Goal: Task Accomplishment & Management: Use online tool/utility

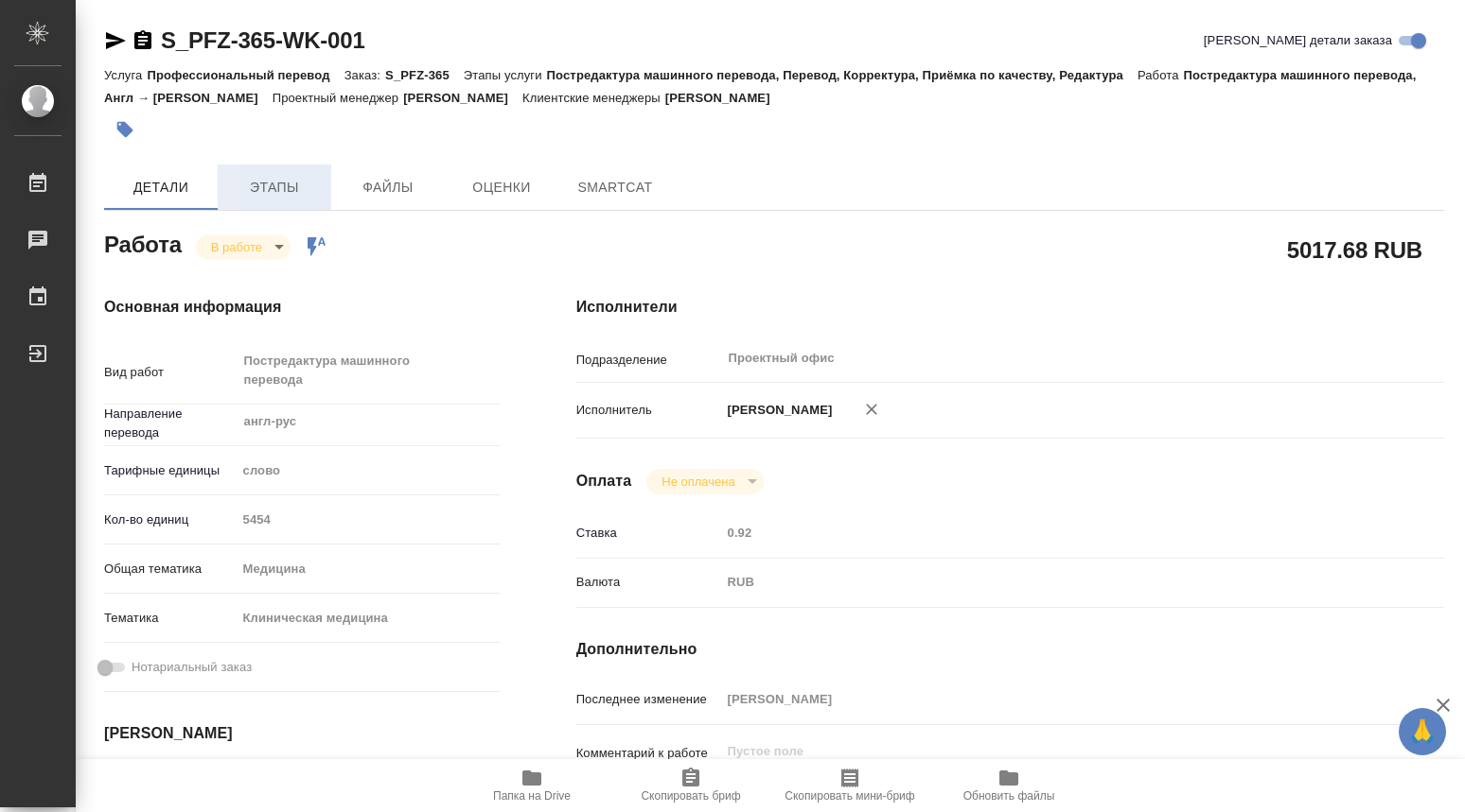
type textarea "x"
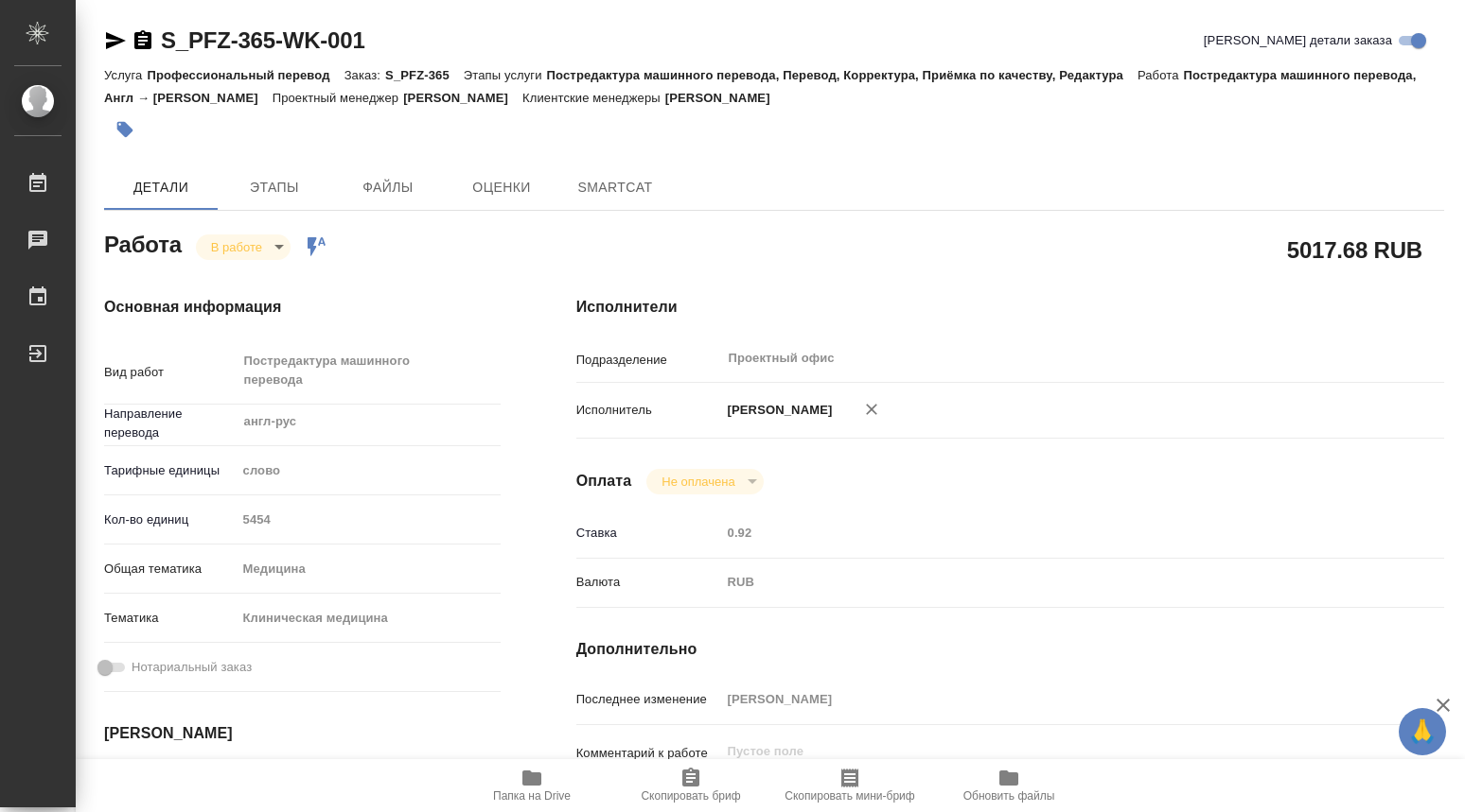
type textarea "x"
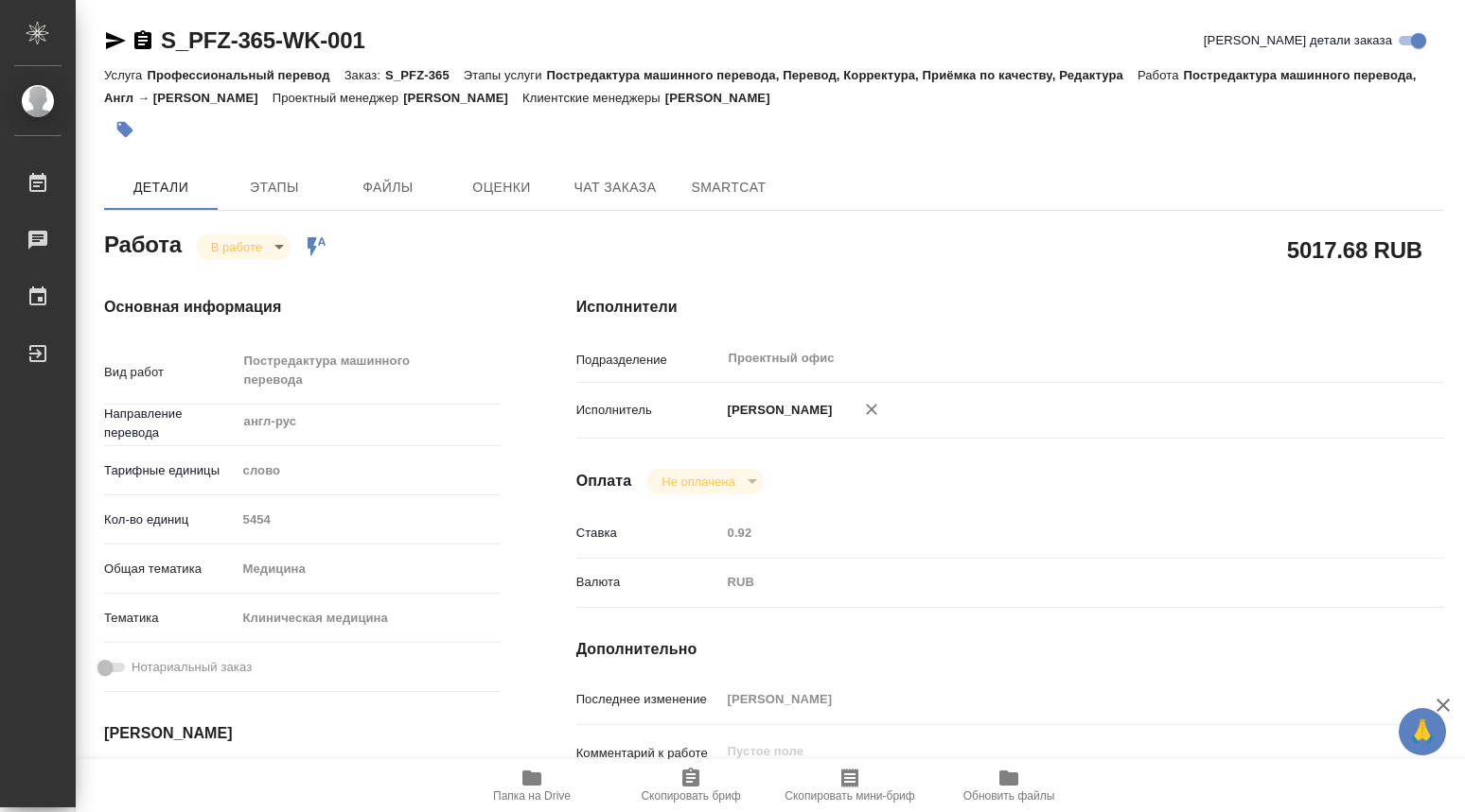
click at [538, 775] on icon "button" at bounding box center [531, 778] width 19 height 15
type textarea "x"
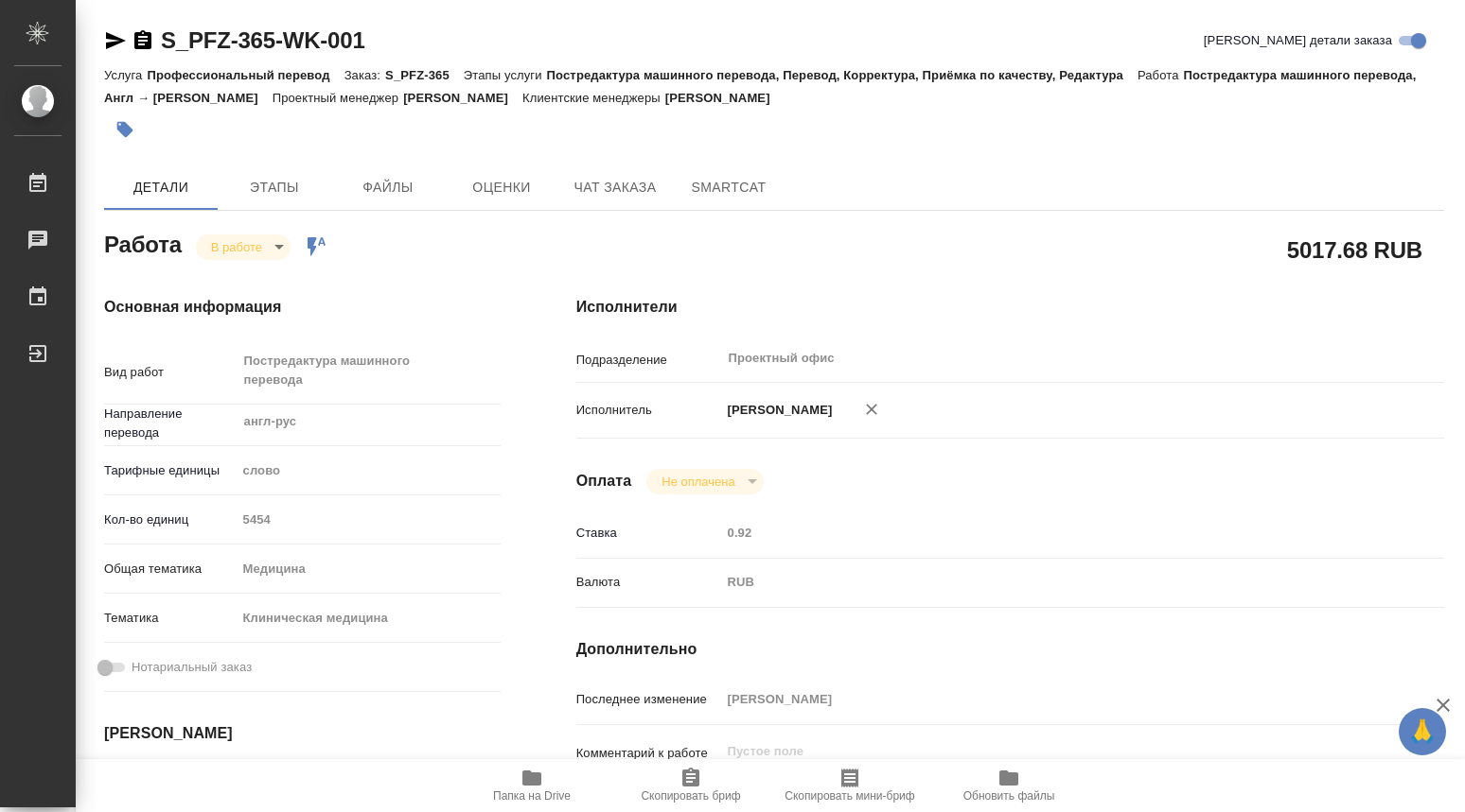
type textarea "x"
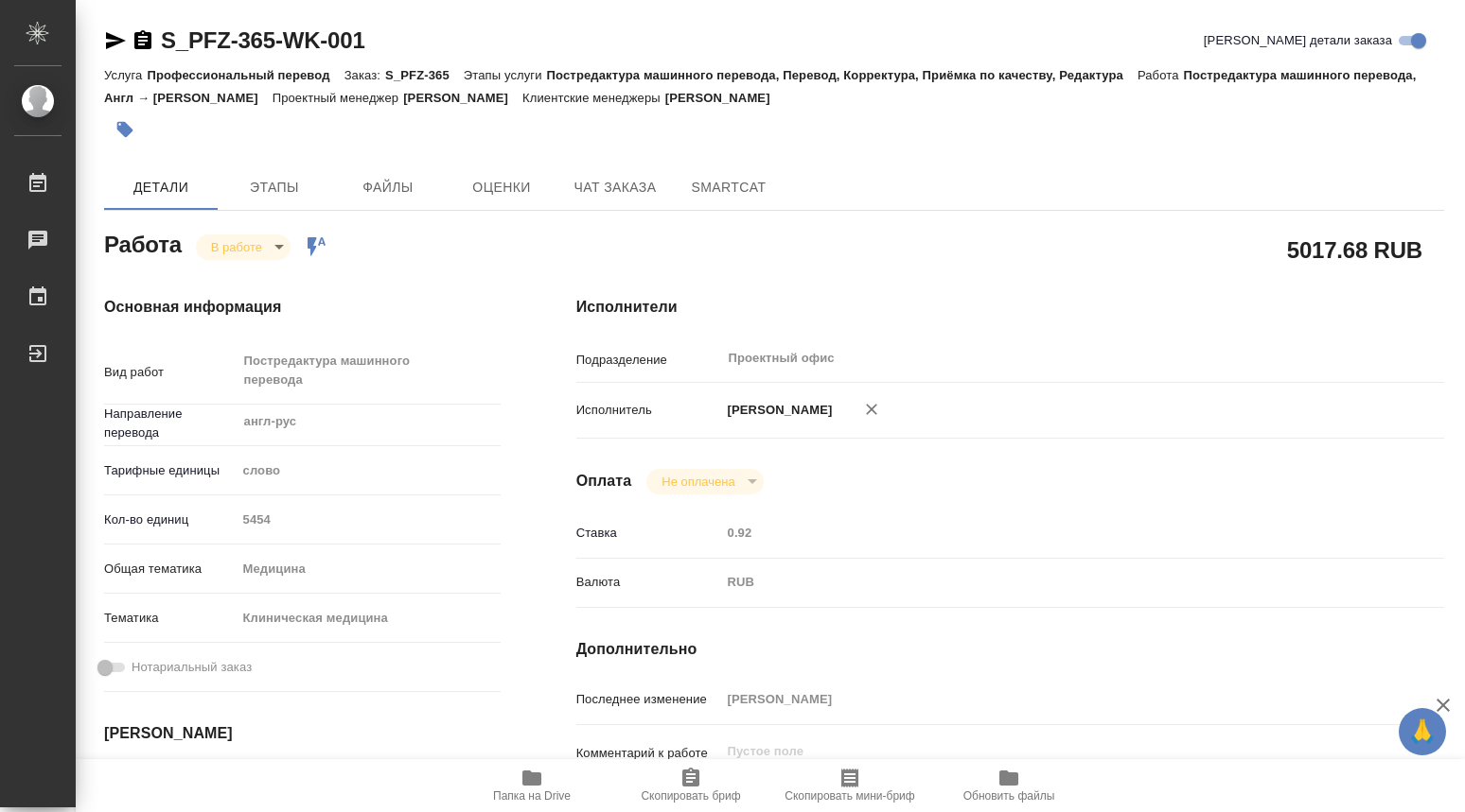
type textarea "x"
click at [277, 248] on body "🙏 .cls-1 fill:#fff; AWATERA Dmitrieva Olga Работы 0 Чаты График Выйти S_PFZ-365…" at bounding box center [732, 406] width 1465 height 812
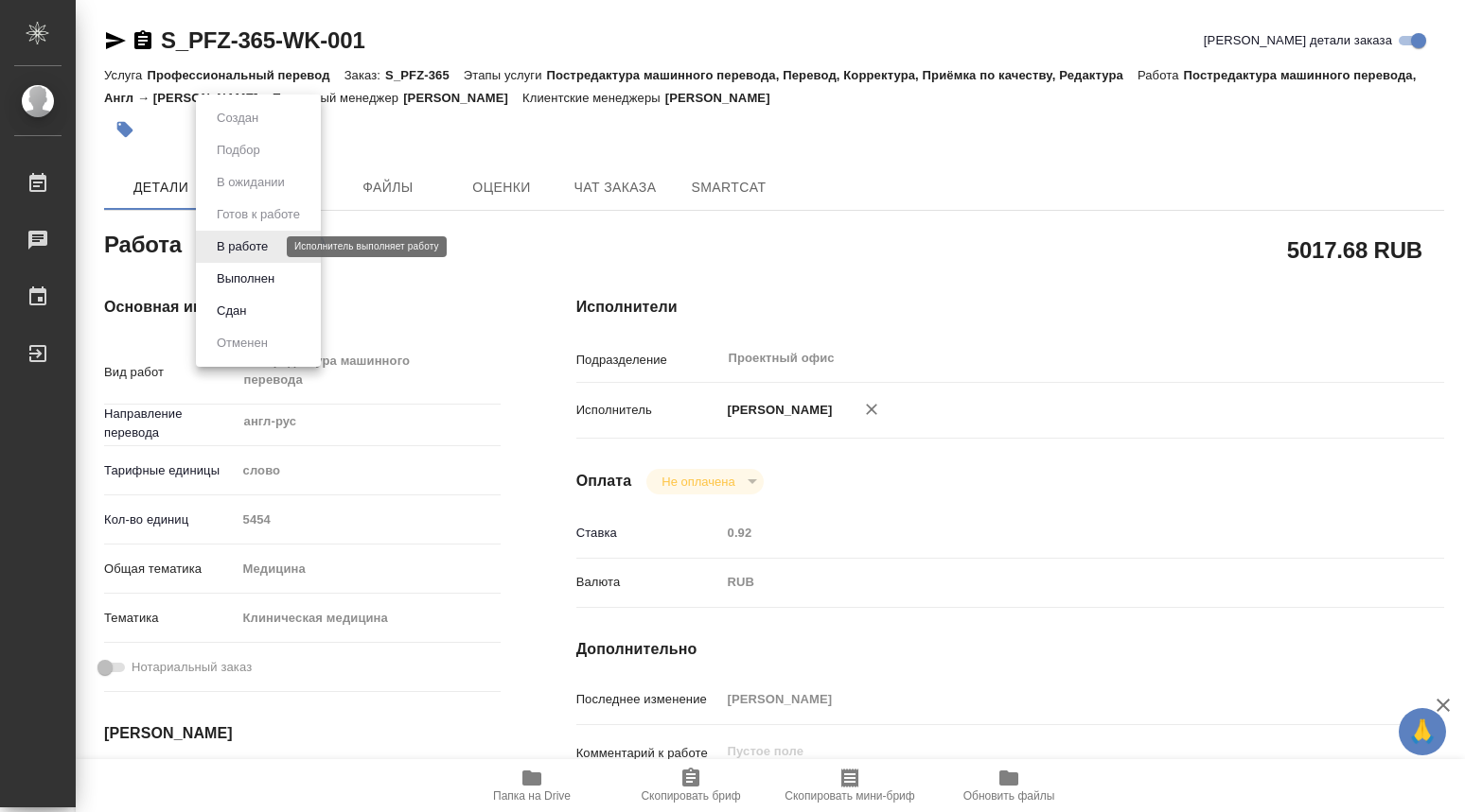
click at [248, 246] on button "В работе" at bounding box center [242, 246] width 63 height 21
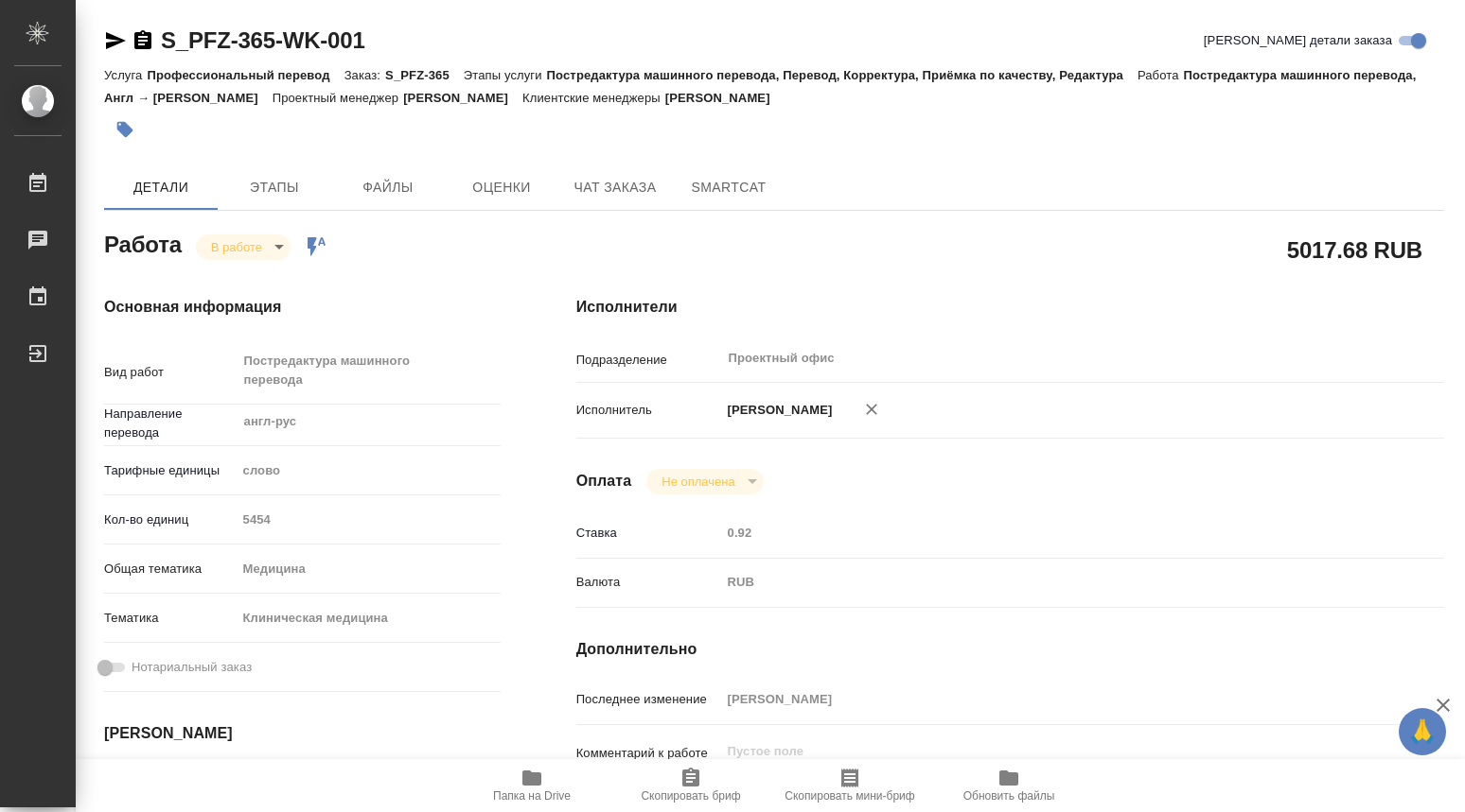
click at [282, 244] on body "🙏 .cls-1 fill:#fff; AWATERA Dmitrieva Olga Работы 0 Чаты График Выйти S_PFZ-365…" at bounding box center [732, 406] width 1465 height 812
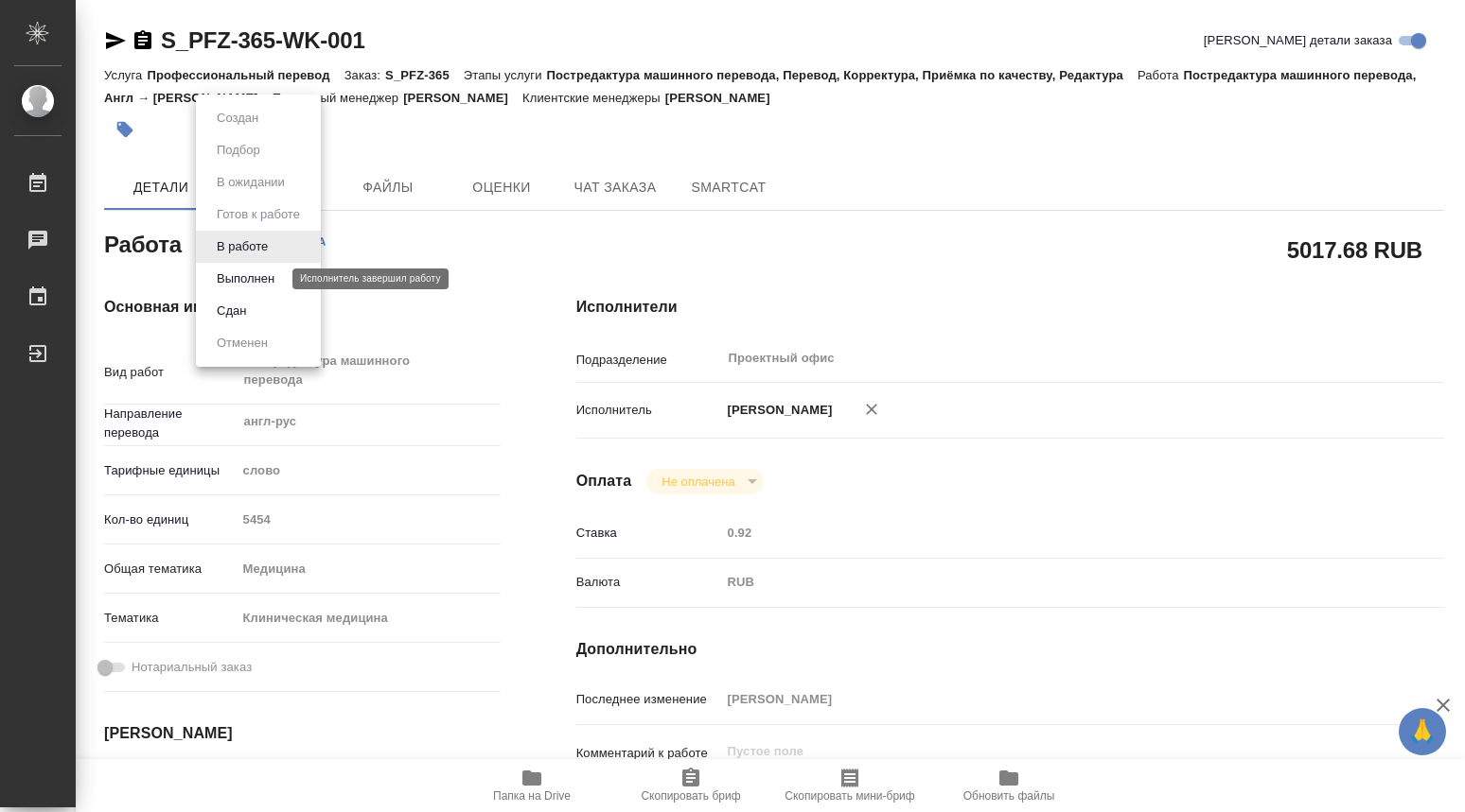
click at [264, 274] on button "Выполнен" at bounding box center [244, 278] width 69 height 21
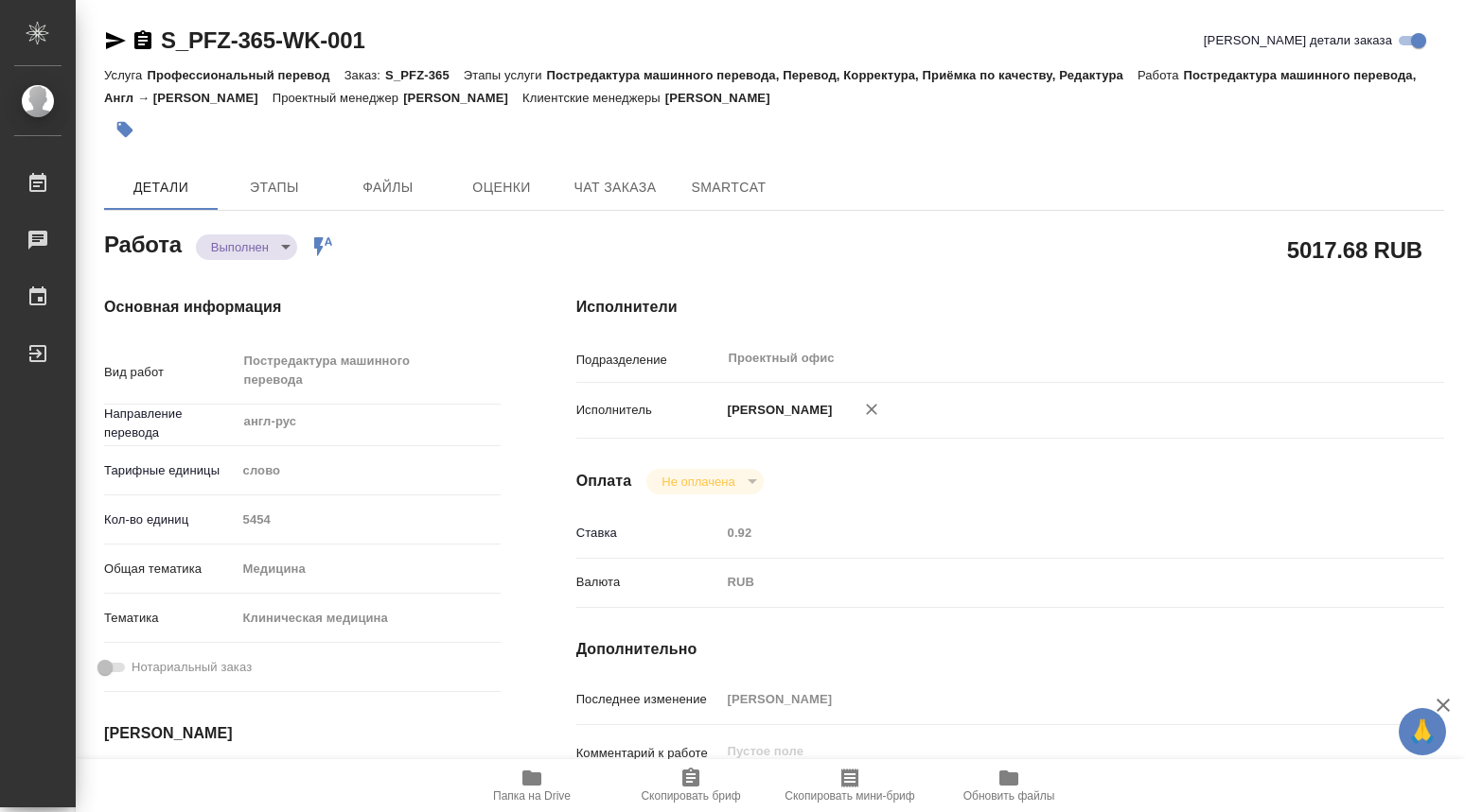
type textarea "x"
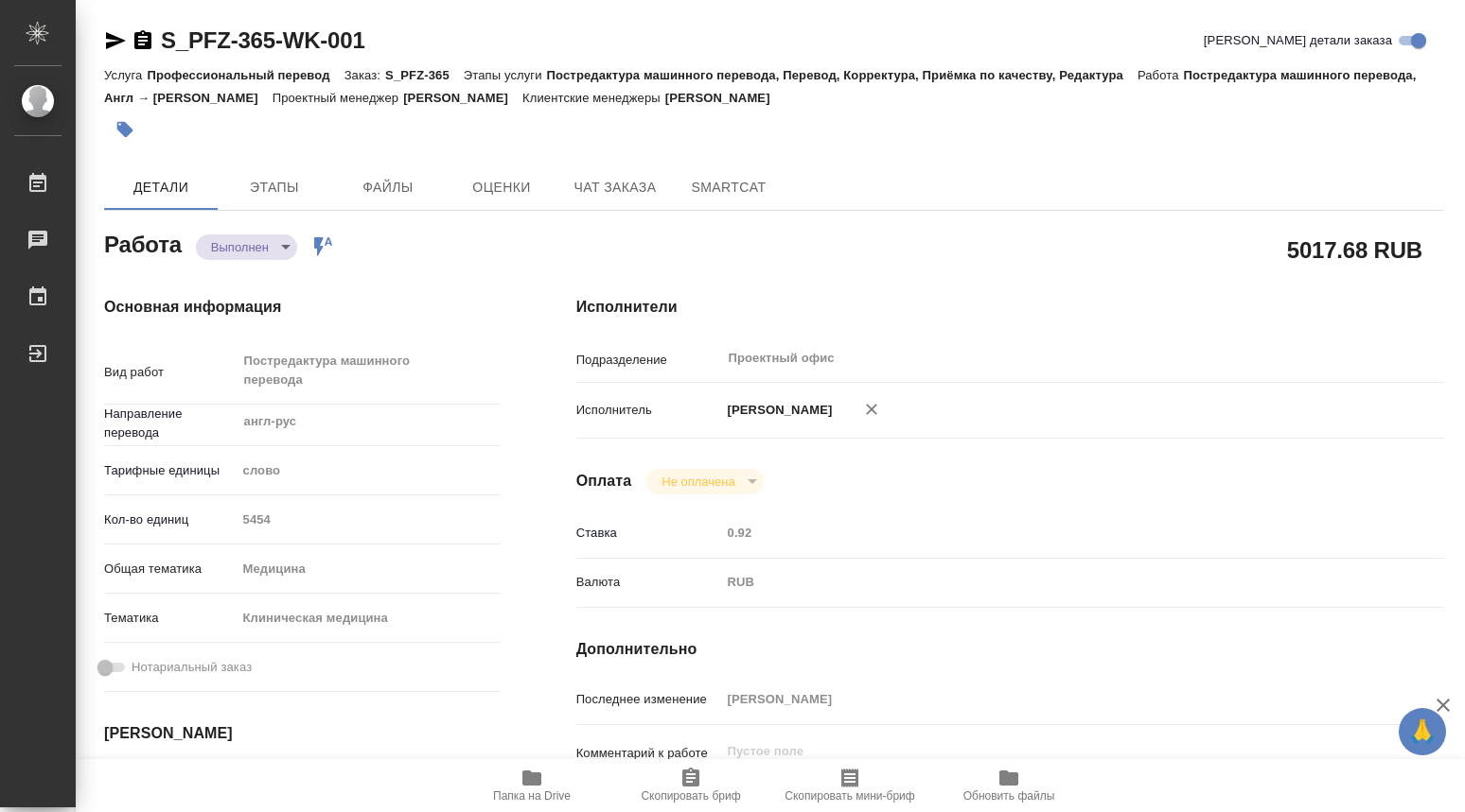
type textarea "x"
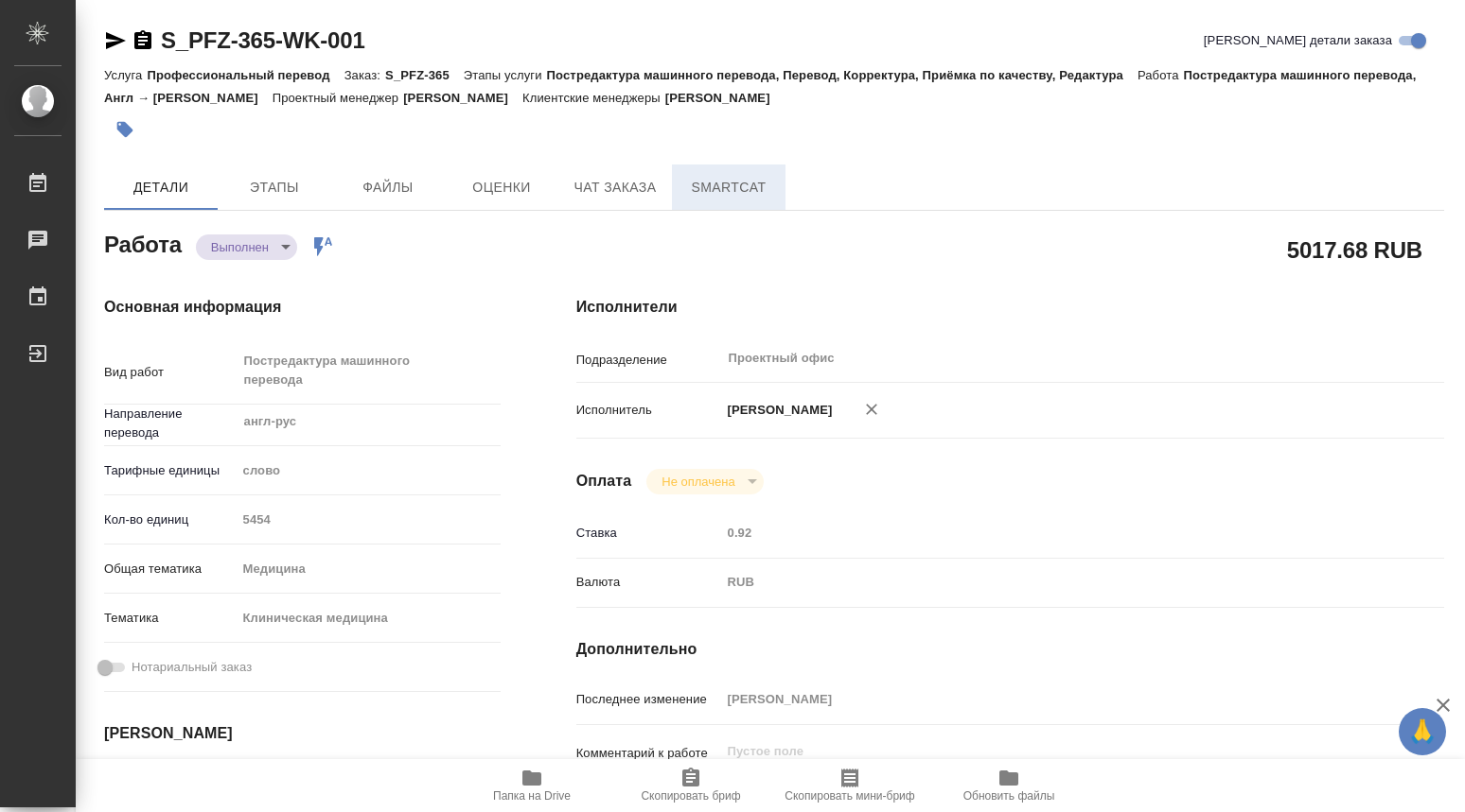
type textarea "x"
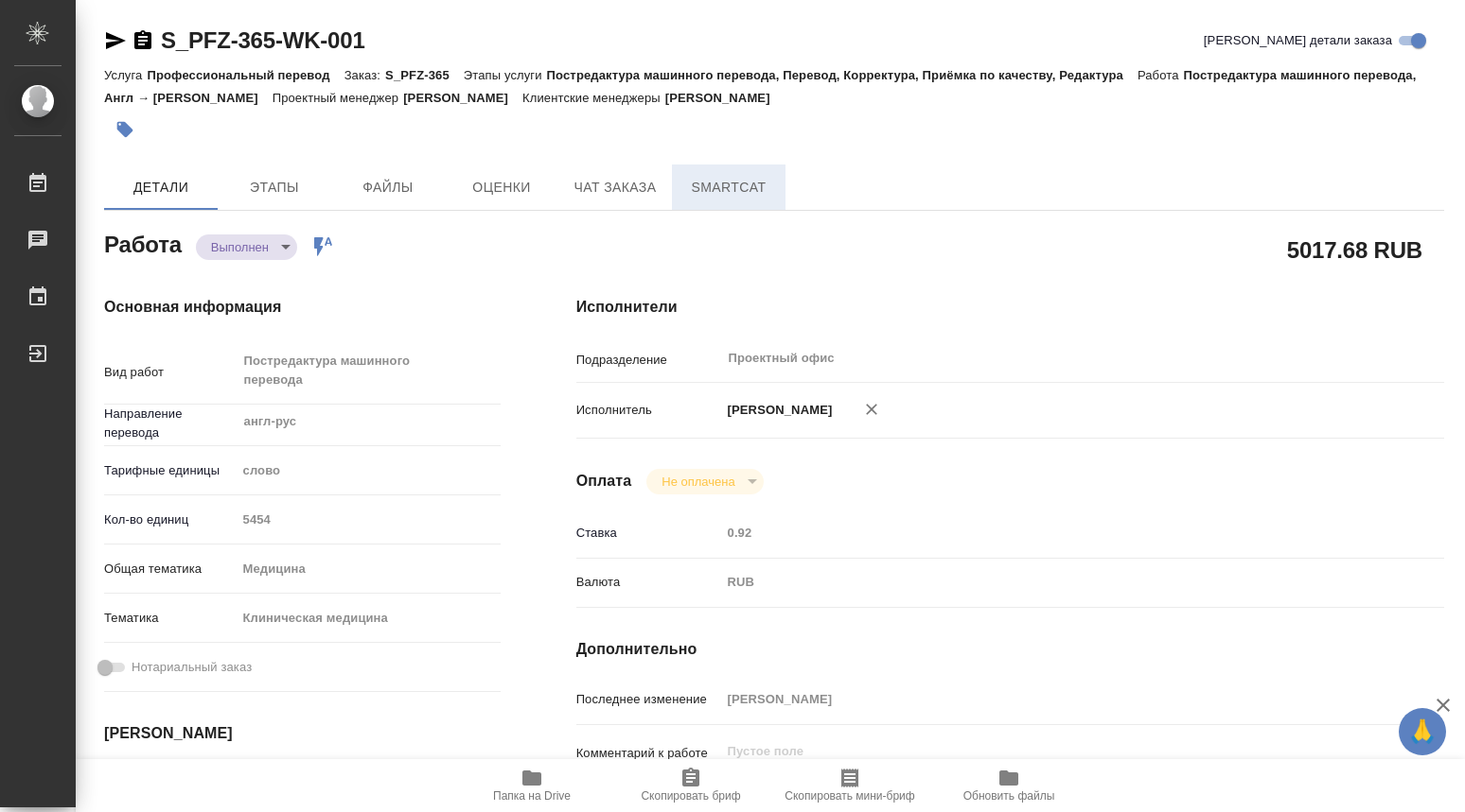
click at [759, 192] on span "SmartCat" at bounding box center [729, 188] width 91 height 24
type textarea "x"
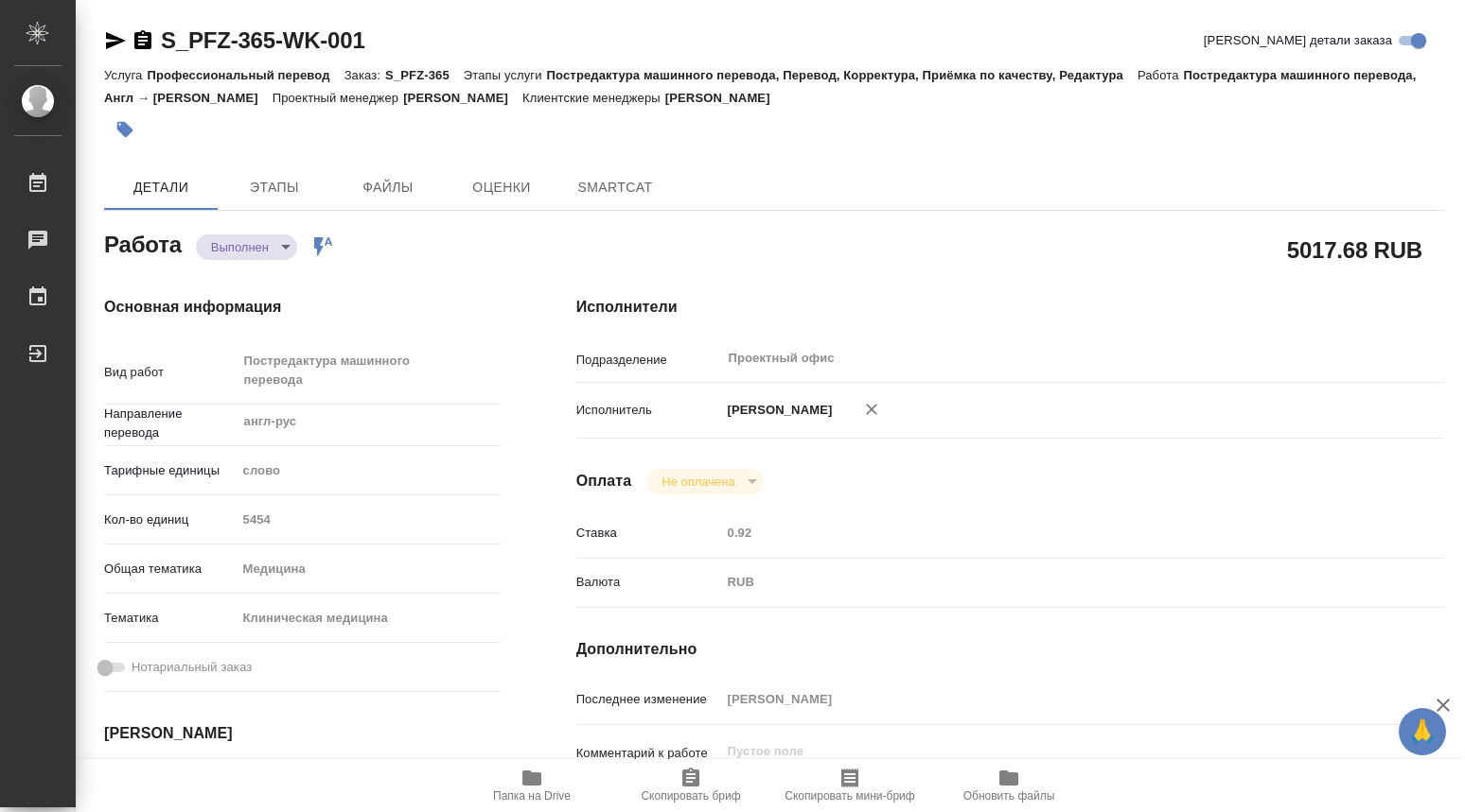
type textarea "x"
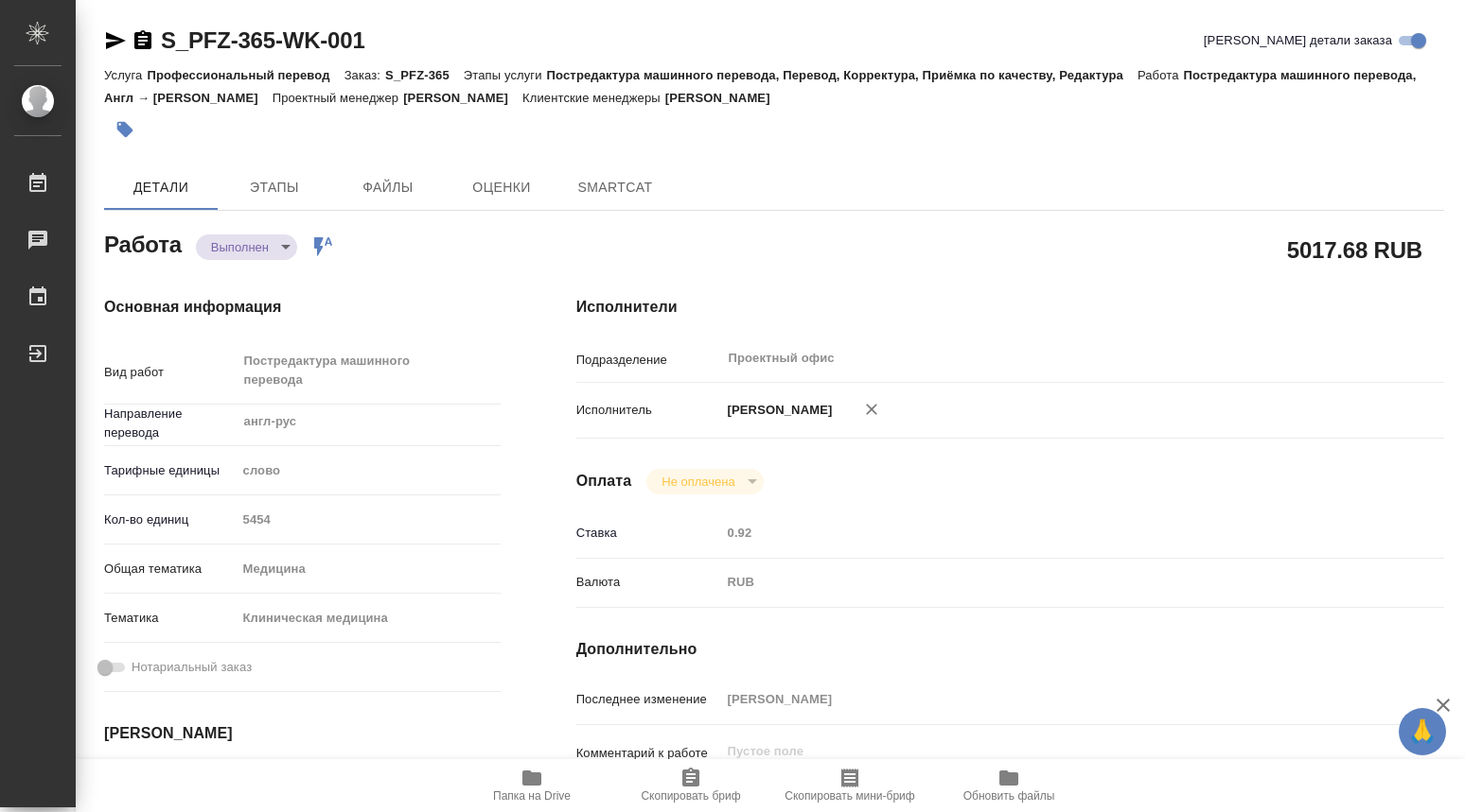
type textarea "x"
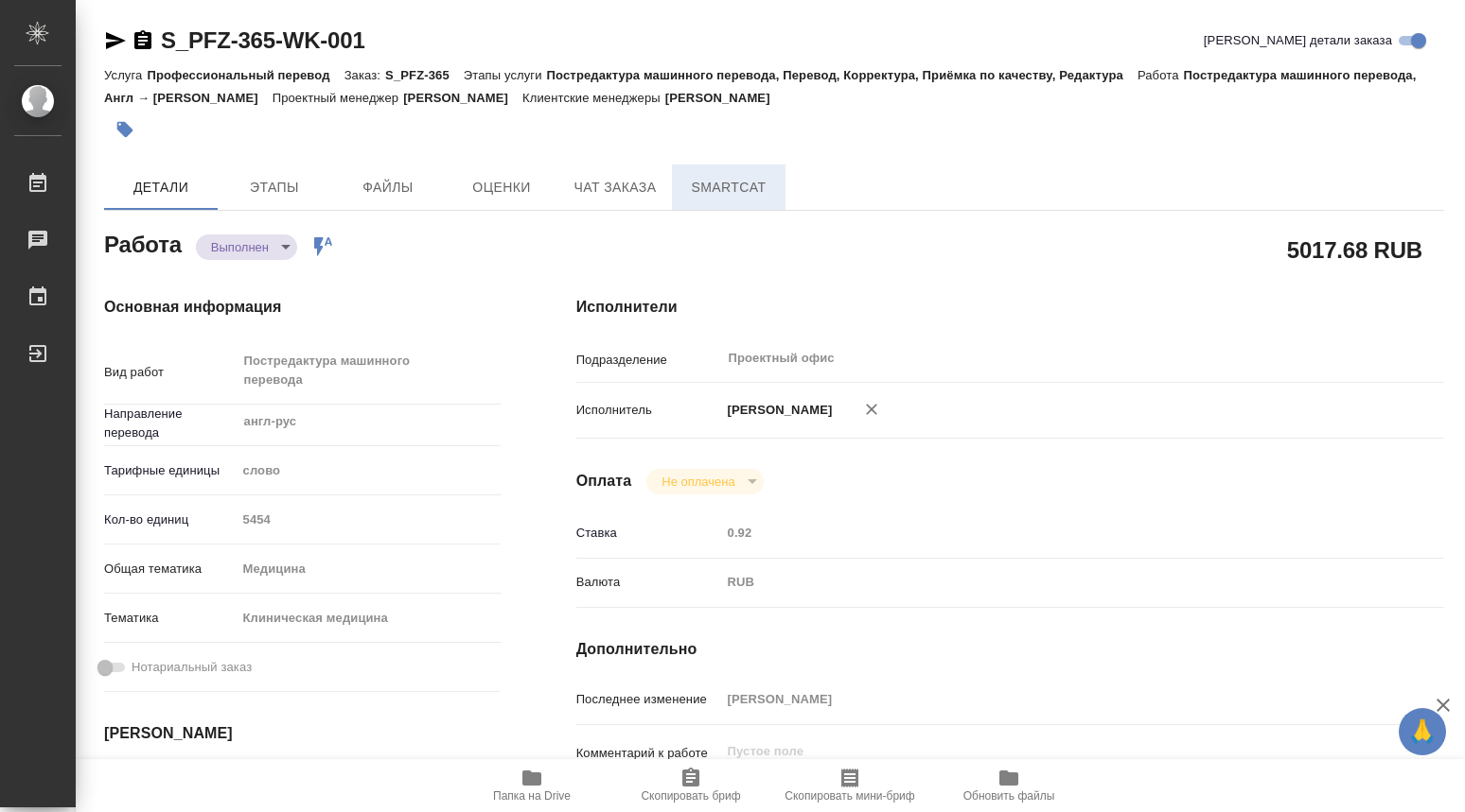
type textarea "x"
click at [715, 187] on span "SmartCat" at bounding box center [729, 188] width 91 height 24
